Goal: Information Seeking & Learning: Learn about a topic

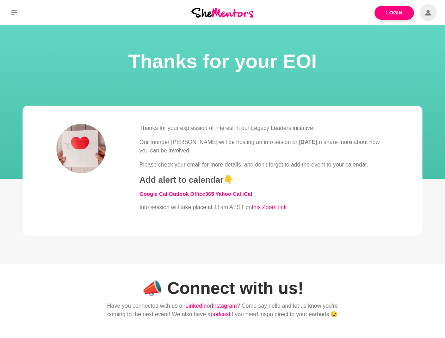
click at [222, 169] on div "Thanks for your expression of interest in our Legacy Leaders initiative. Our fo…" at bounding box center [264, 168] width 249 height 88
click at [14, 13] on icon at bounding box center [14, 12] width 6 height 5
